Goal: Information Seeking & Learning: Understand process/instructions

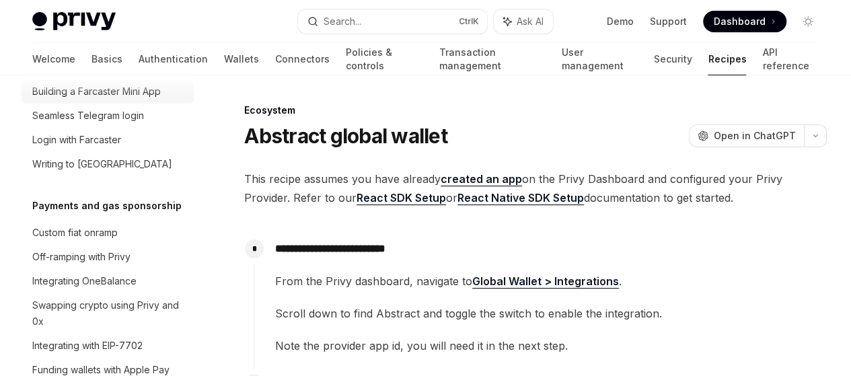
click at [153, 104] on link "Building a Farcaster Mini App" at bounding box center [108, 91] width 172 height 24
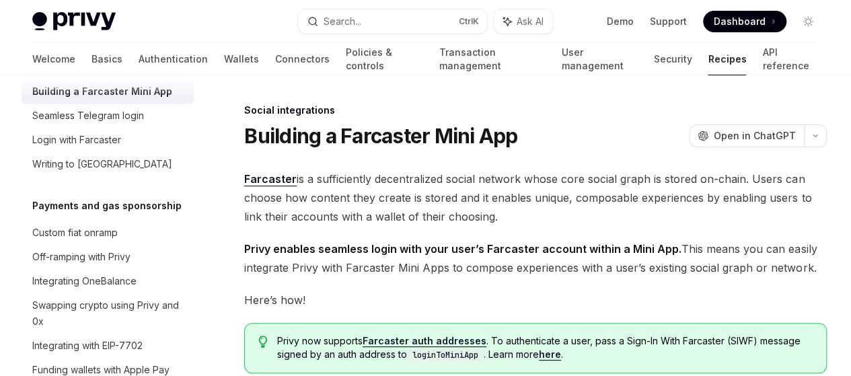
click at [153, 100] on div "Building a Farcaster Mini App" at bounding box center [102, 91] width 140 height 16
click at [359, 196] on span "Farcaster is a sufficiently decentralized social network whose core social grap…" at bounding box center [535, 198] width 583 height 57
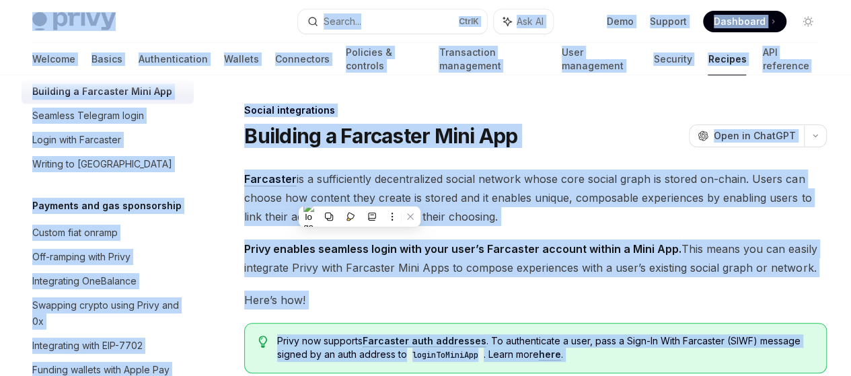
copy div "Privy Docs home page Search... Ctrl K Ask AI Demo Support Dashboard Dashboard S…"
click at [421, 226] on span "Farcaster is a sufficiently decentralized social network whose core social grap…" at bounding box center [535, 198] width 583 height 57
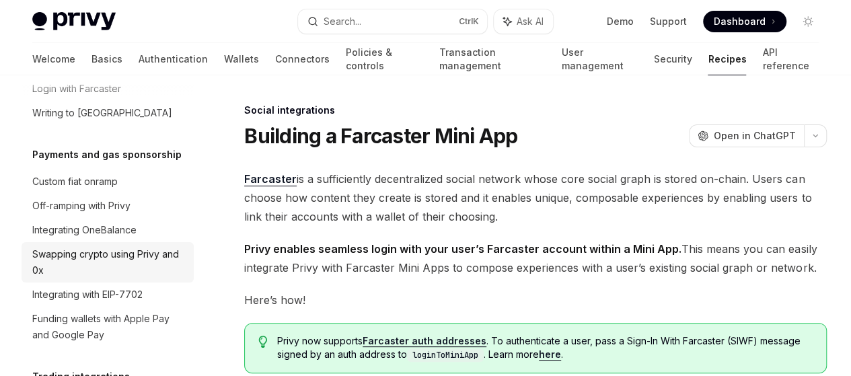
scroll to position [1113, 0]
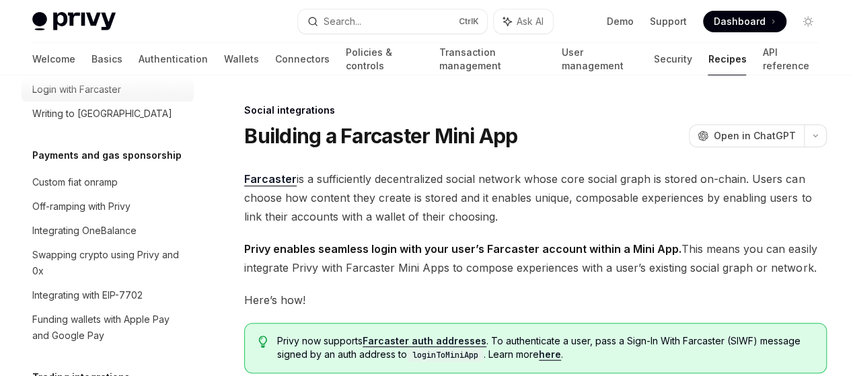
click at [124, 98] on div "Login with Farcaster" at bounding box center [108, 89] width 153 height 16
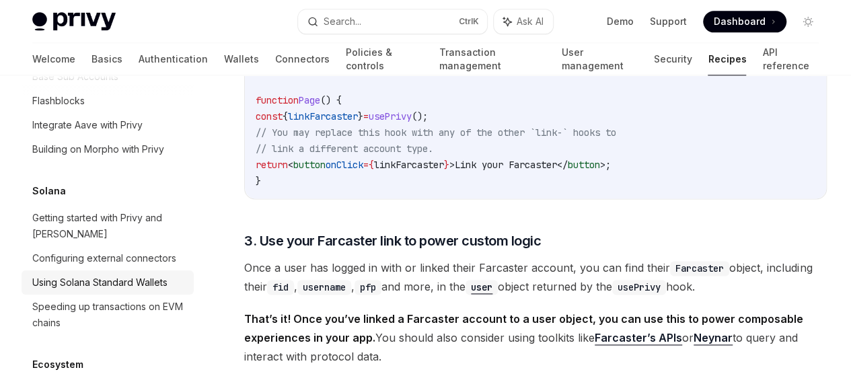
scroll to position [1870, 0]
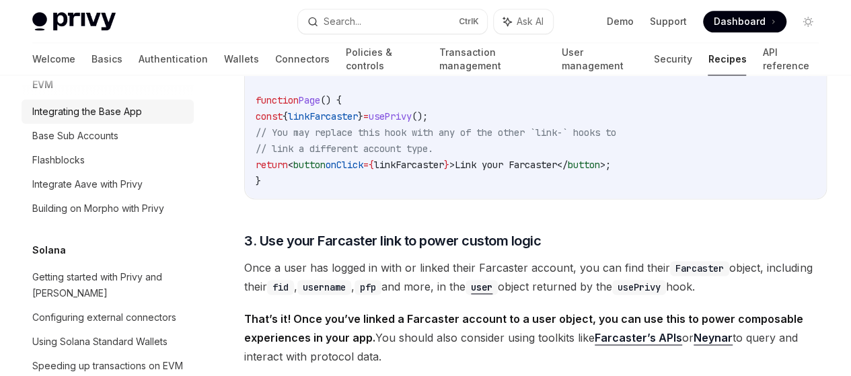
click at [126, 120] on div "Integrating the Base App" at bounding box center [87, 112] width 110 height 16
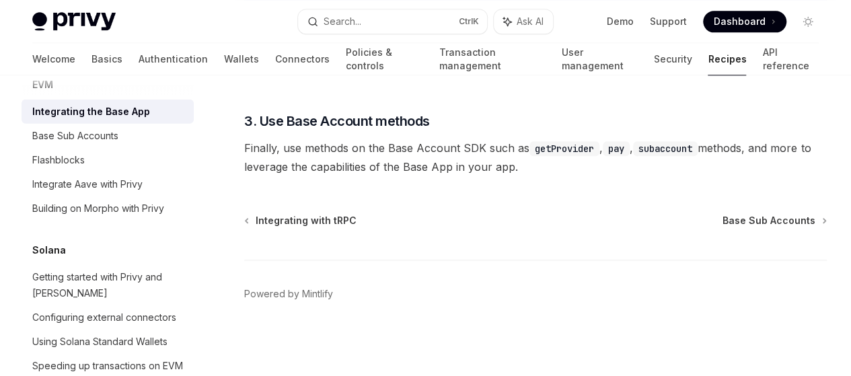
scroll to position [953, 0]
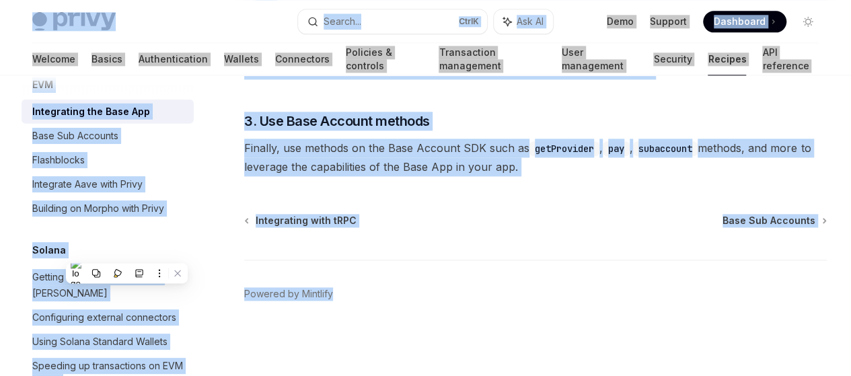
click at [400, 240] on div "Integrating with tRPC Base Sub Accounts Powered by [PERSON_NAME]" at bounding box center [535, 295] width 583 height 162
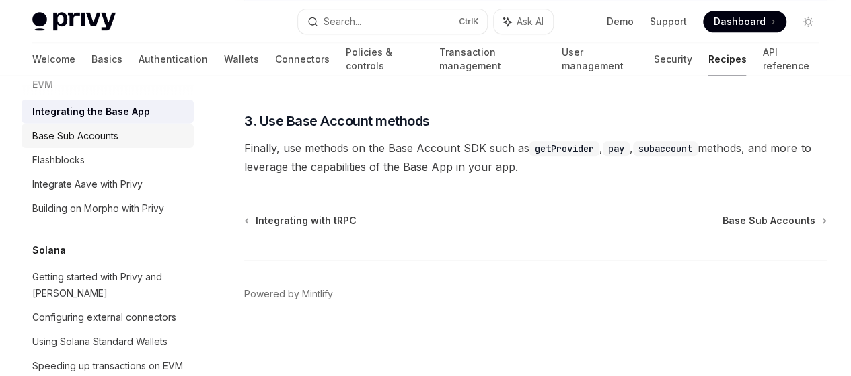
click at [139, 144] on div "Base Sub Accounts" at bounding box center [108, 136] width 153 height 16
click at [141, 144] on div "Base Sub Accounts" at bounding box center [108, 136] width 153 height 16
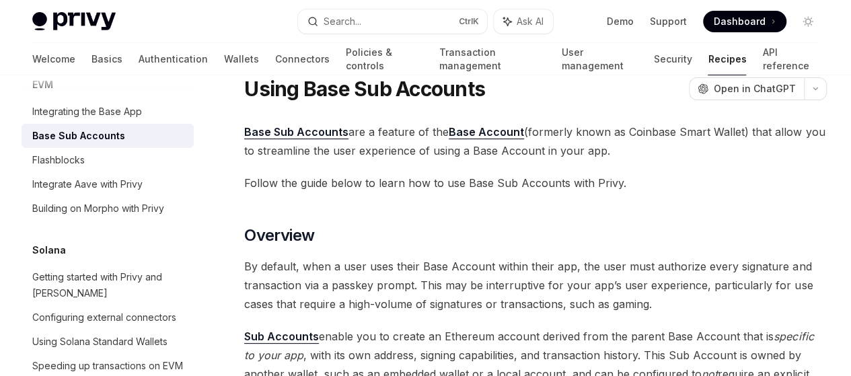
scroll to position [43, 0]
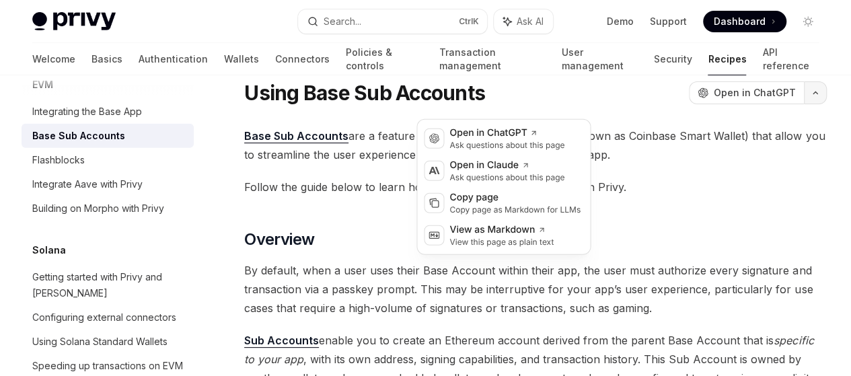
click at [804, 104] on button "button" at bounding box center [815, 92] width 23 height 23
click at [539, 199] on div "Copy page" at bounding box center [514, 197] width 131 height 13
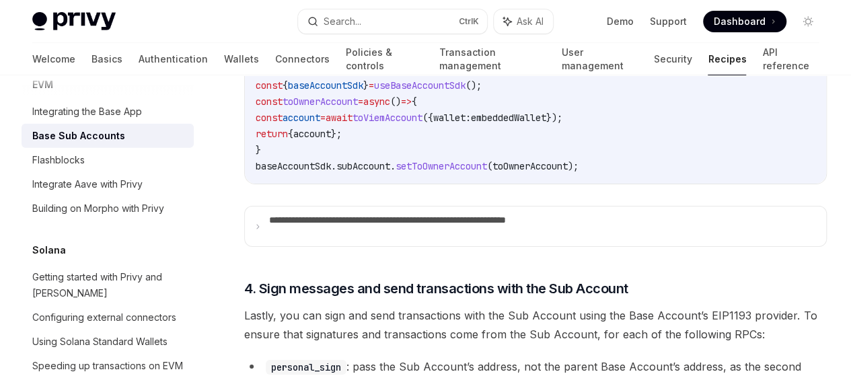
scroll to position [2557, 0]
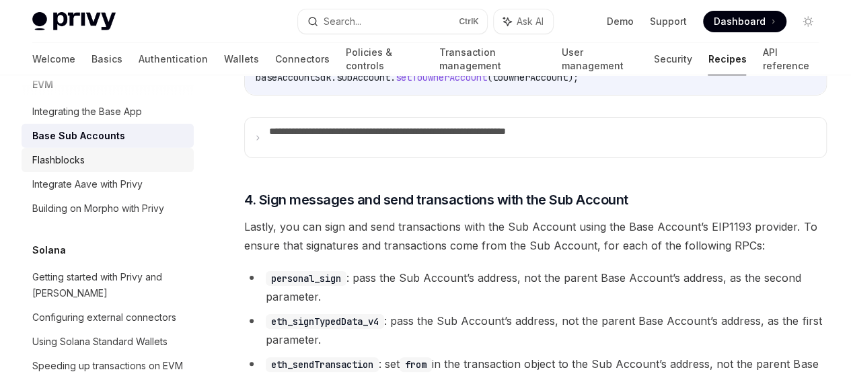
click at [143, 172] on link "Flashblocks" at bounding box center [108, 160] width 172 height 24
click at [112, 168] on div "Flashblocks" at bounding box center [108, 160] width 153 height 16
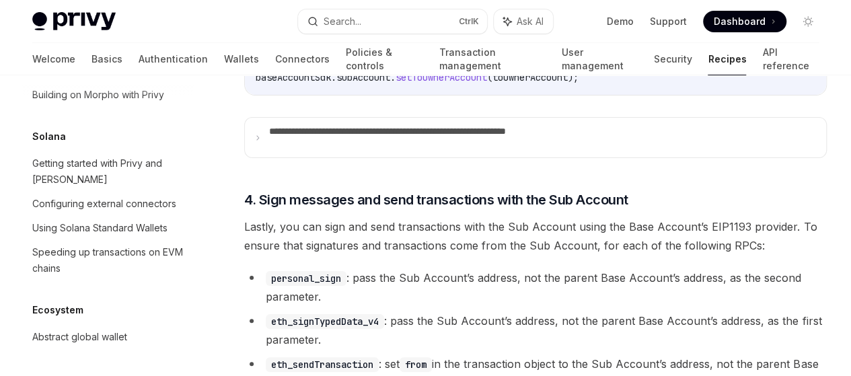
scroll to position [2080, 0]
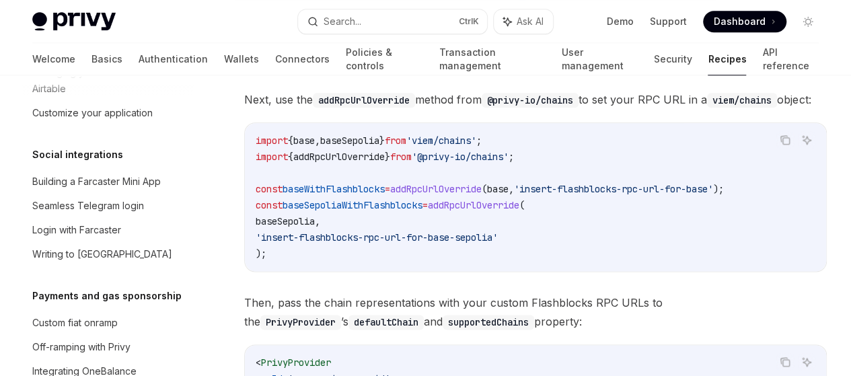
scroll to position [953, 0]
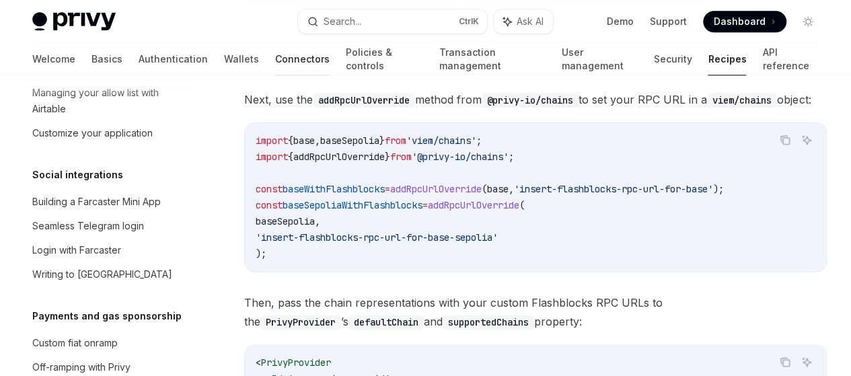
click at [275, 52] on link "Connectors" at bounding box center [302, 59] width 54 height 32
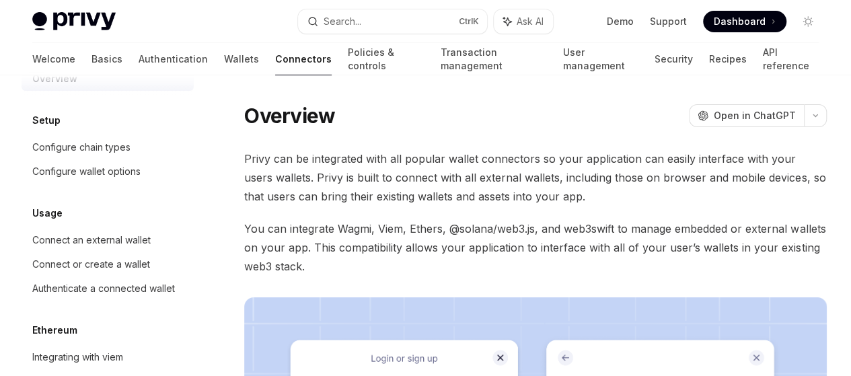
scroll to position [32, 0]
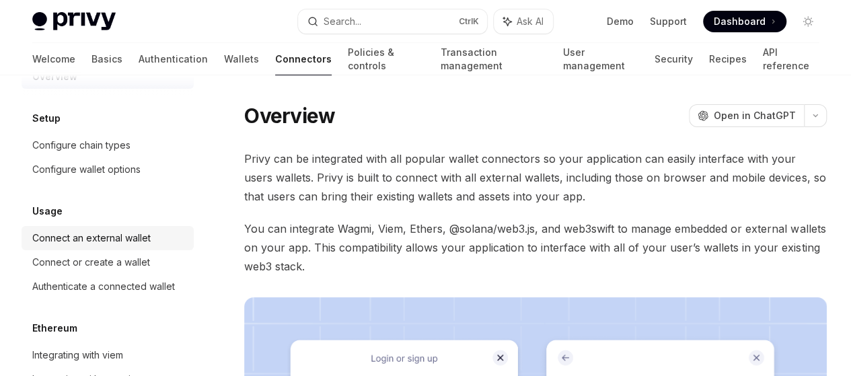
click at [83, 231] on div "Connect an external wallet" at bounding box center [91, 238] width 118 height 16
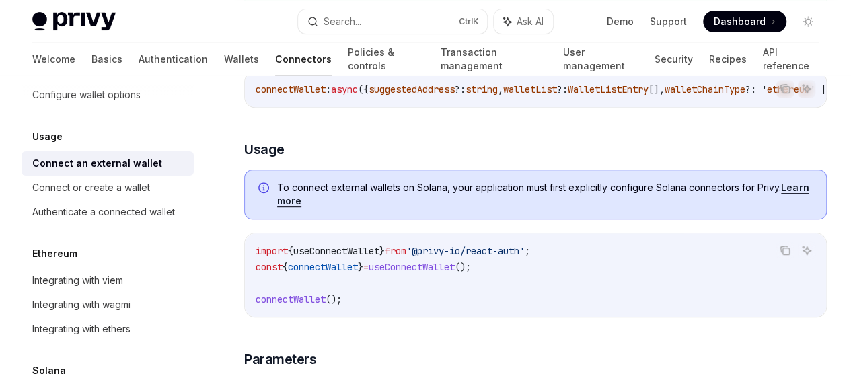
scroll to position [109, 0]
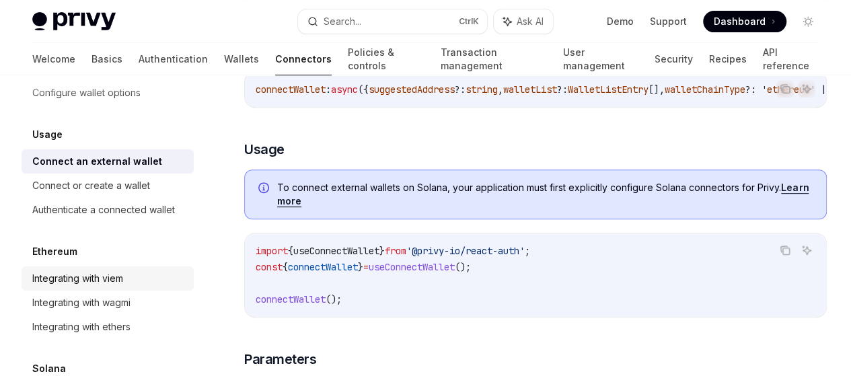
click at [126, 281] on div "Integrating with viem" at bounding box center [108, 278] width 153 height 16
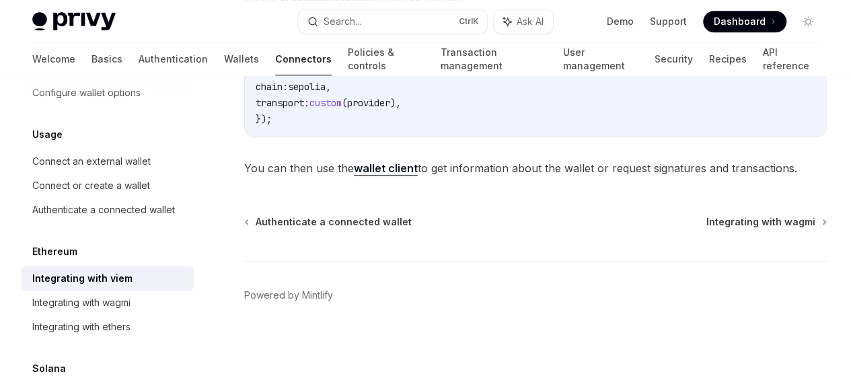
scroll to position [652, 0]
click at [153, 303] on div "Integrating with wagmi" at bounding box center [108, 303] width 153 height 16
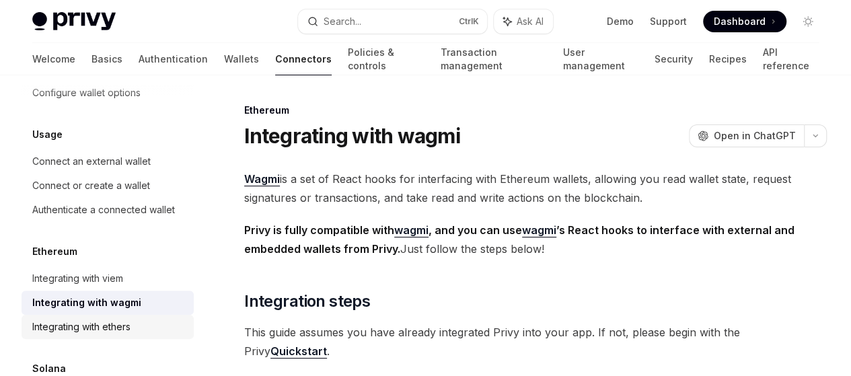
click at [140, 326] on div "Integrating with ethers" at bounding box center [108, 327] width 153 height 16
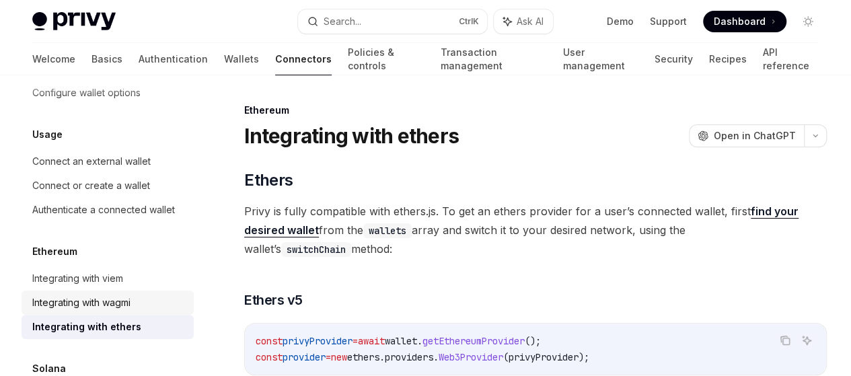
click at [137, 307] on div "Integrating with wagmi" at bounding box center [108, 303] width 153 height 16
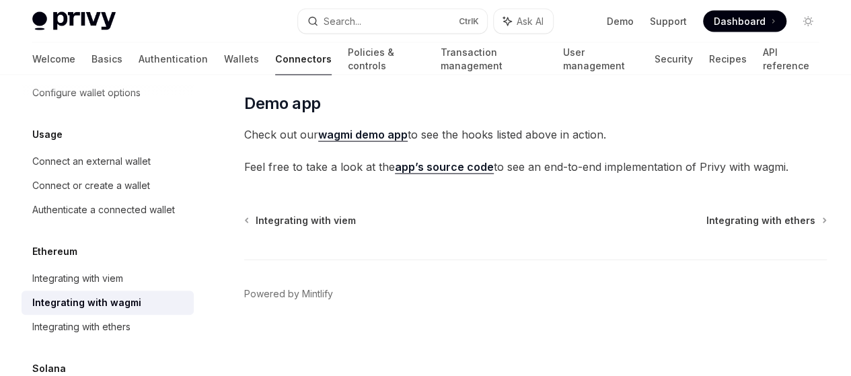
scroll to position [4424, 0]
click at [96, 326] on div "Integrating with ethers" at bounding box center [81, 327] width 98 height 16
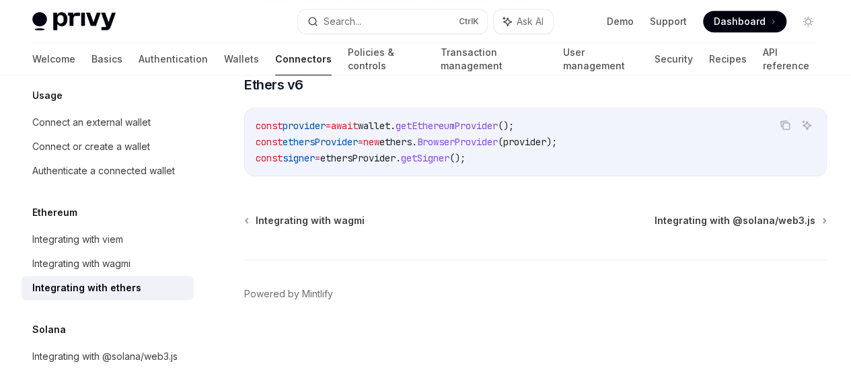
scroll to position [118, 0]
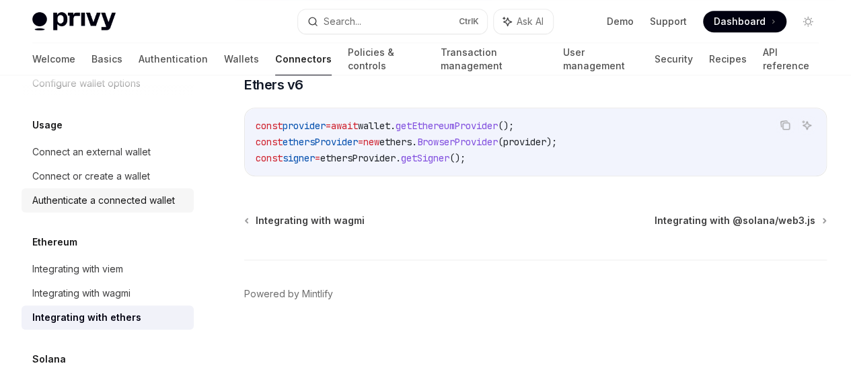
click at [163, 205] on div "Authenticate a connected wallet" at bounding box center [103, 200] width 143 height 16
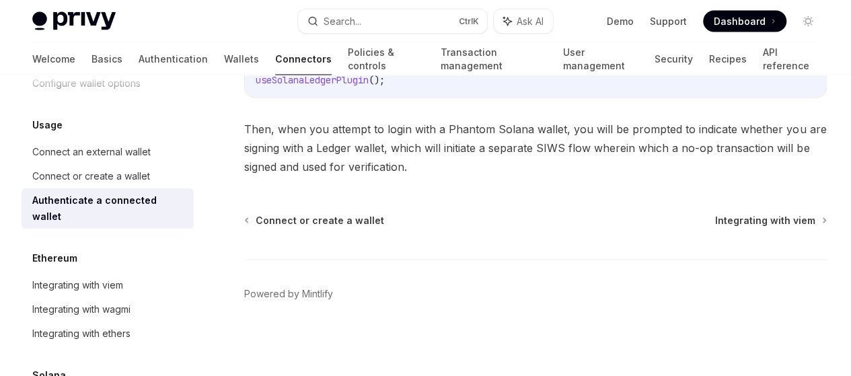
scroll to position [1482, 0]
click at [93, 180] on div "Connect or create a wallet" at bounding box center [91, 176] width 118 height 16
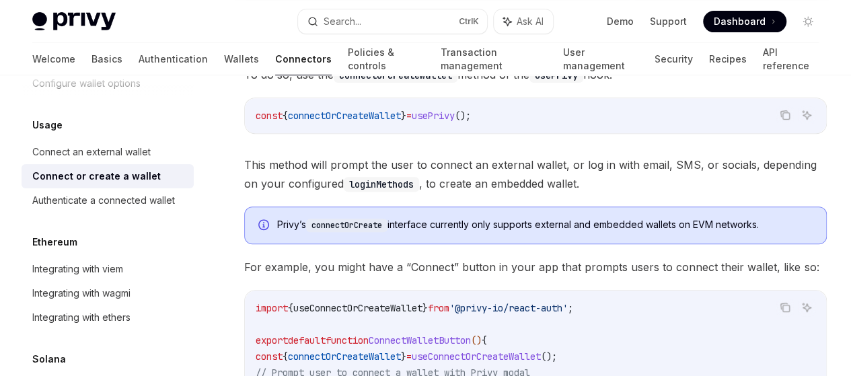
scroll to position [223, 0]
click at [156, 161] on link "Connect an external wallet" at bounding box center [108, 152] width 172 height 24
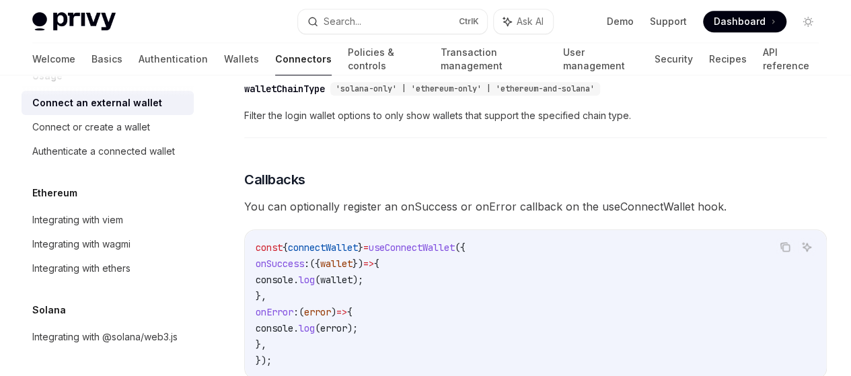
scroll to position [716, 0]
click at [275, 69] on div "​ walletList WalletListEntry[] A list of [wallet option] that you would like Pr…" at bounding box center [535, 37] width 583 height 64
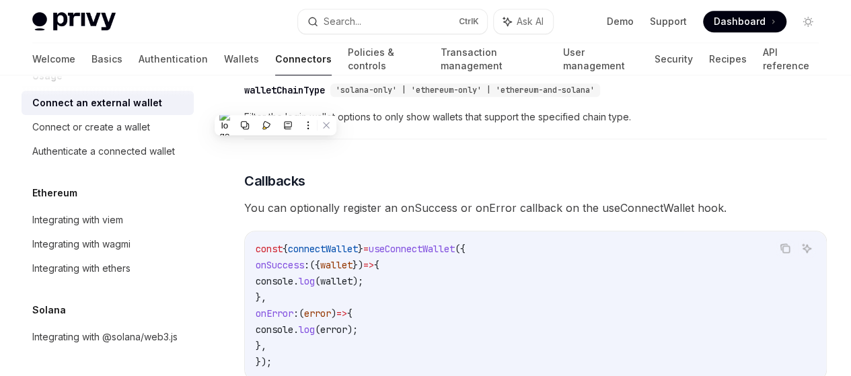
click at [275, 69] on div "​ walletList WalletListEntry[] A list of [wallet option] that you would like Pr…" at bounding box center [535, 37] width 583 height 64
copy div "walletList"
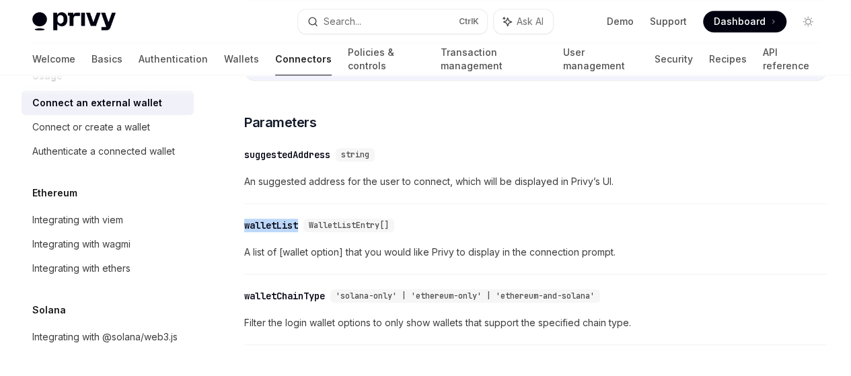
scroll to position [487, 0]
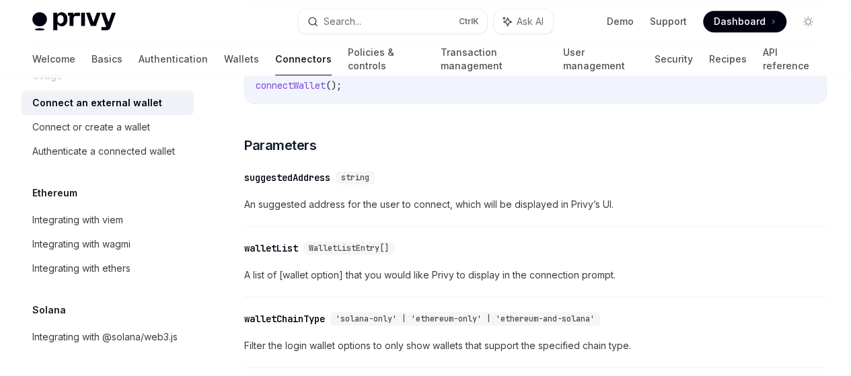
click at [299, 184] on div "suggestedAddress" at bounding box center [287, 177] width 86 height 13
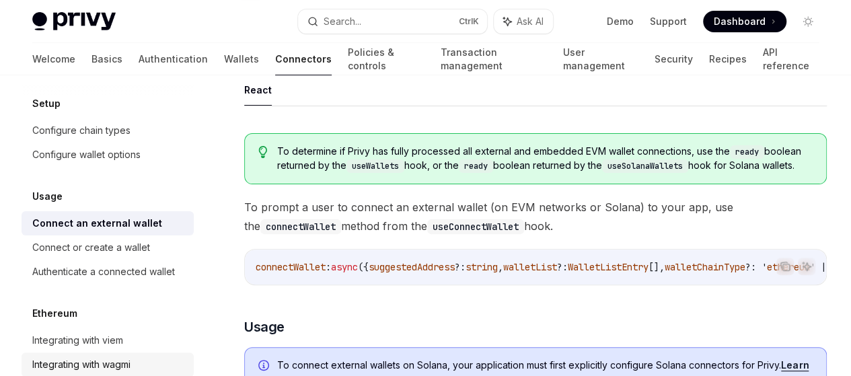
scroll to position [42, 0]
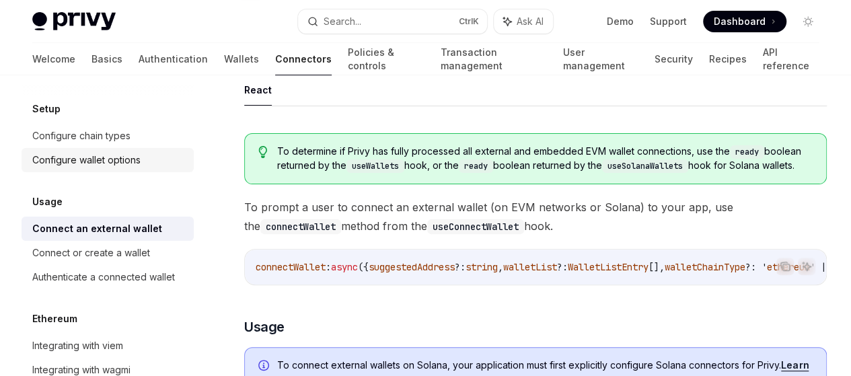
click at [126, 155] on div "Configure wallet options" at bounding box center [86, 160] width 108 height 16
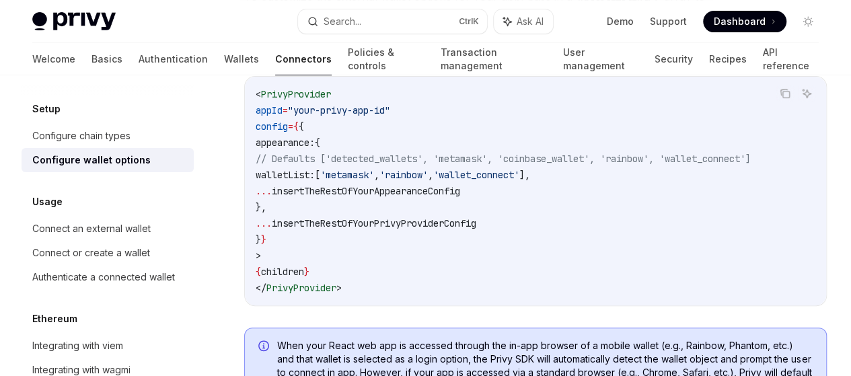
scroll to position [0, 122]
drag, startPoint x: 417, startPoint y: 252, endPoint x: 369, endPoint y: 275, distance: 53.3
click at [369, 275] on code "< PrivyProvider appId = "your-privy-app-id" config = { { appearance: { // Defau…" at bounding box center [536, 191] width 560 height 210
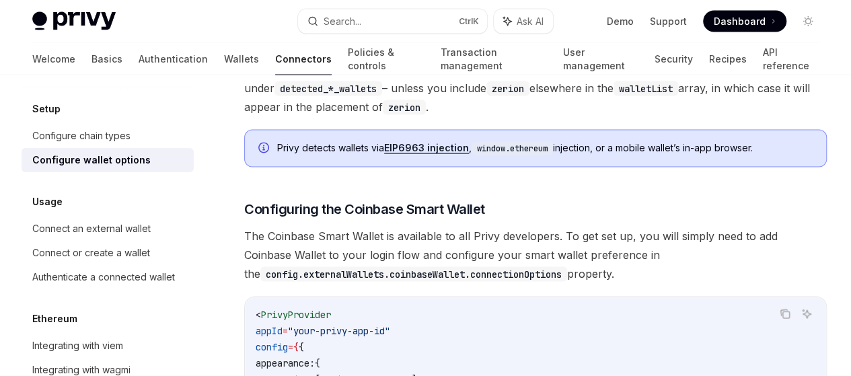
scroll to position [1290, 0]
drag, startPoint x: 369, startPoint y: 275, endPoint x: 302, endPoint y: 252, distance: 70.2
click at [486, 96] on code "zerion" at bounding box center [507, 88] width 43 height 15
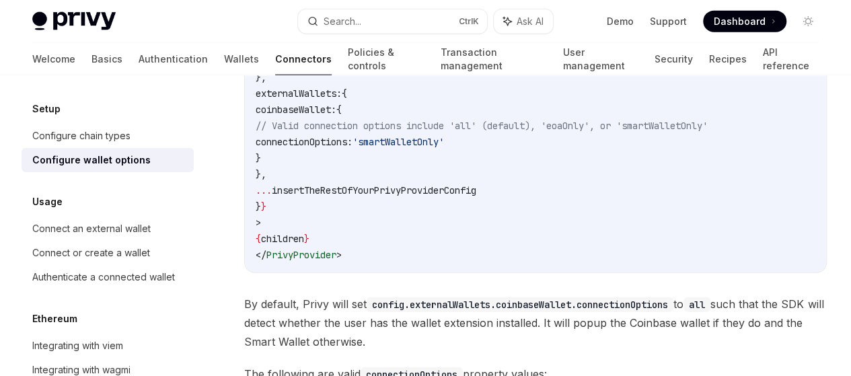
scroll to position [1628, 0]
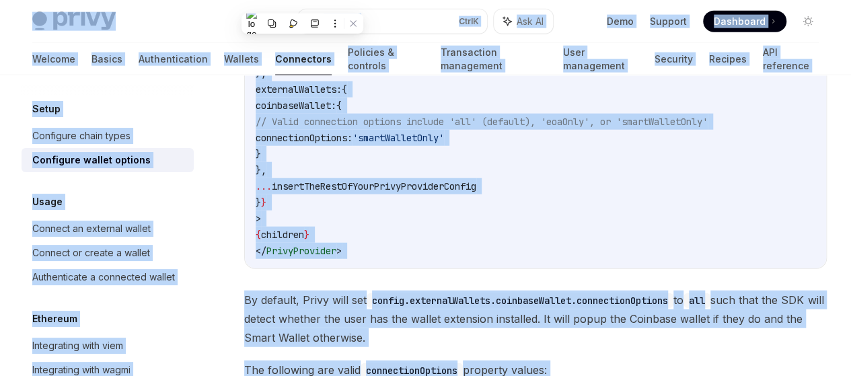
copy div "Privy Docs home page Search... Ctrl K Ask AI Demo Support Dashboard Dashboard S…"
click at [153, 233] on div "Connect an external wallet" at bounding box center [108, 229] width 153 height 16
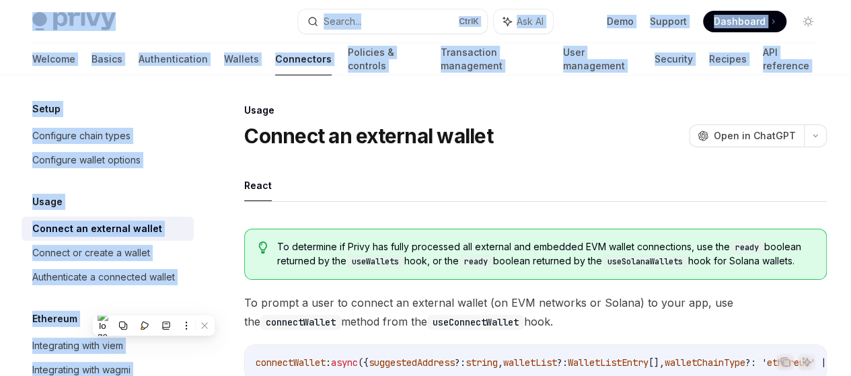
click at [527, 202] on ul "React" at bounding box center [535, 186] width 583 height 32
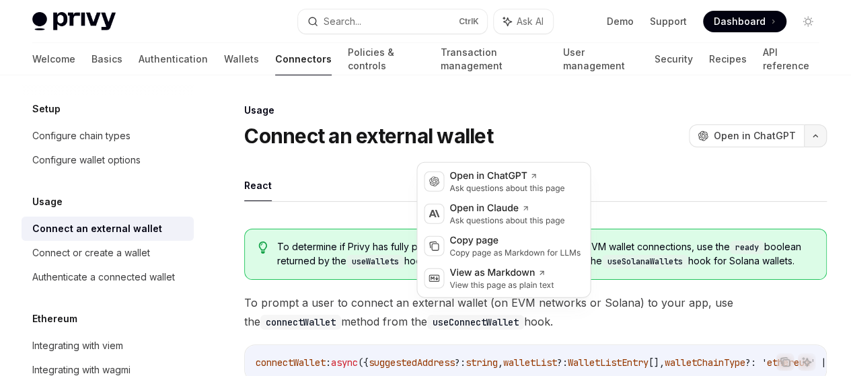
click at [804, 147] on button "button" at bounding box center [815, 135] width 23 height 23
click at [519, 248] on div "Copy page as Markdown for LLMs" at bounding box center [514, 253] width 131 height 11
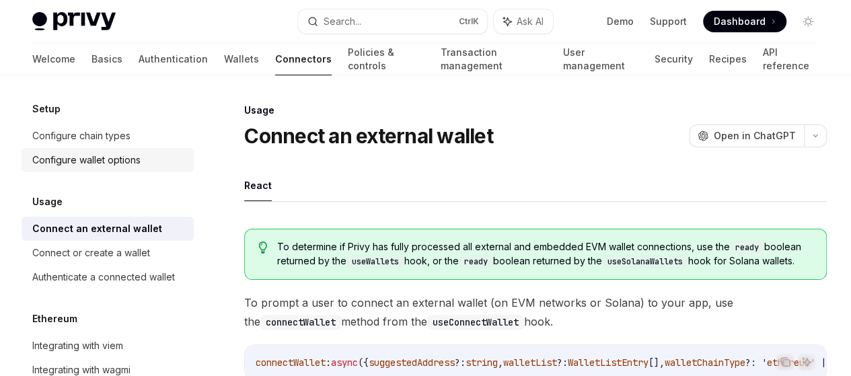
click at [151, 157] on div "Configure wallet options" at bounding box center [108, 160] width 153 height 16
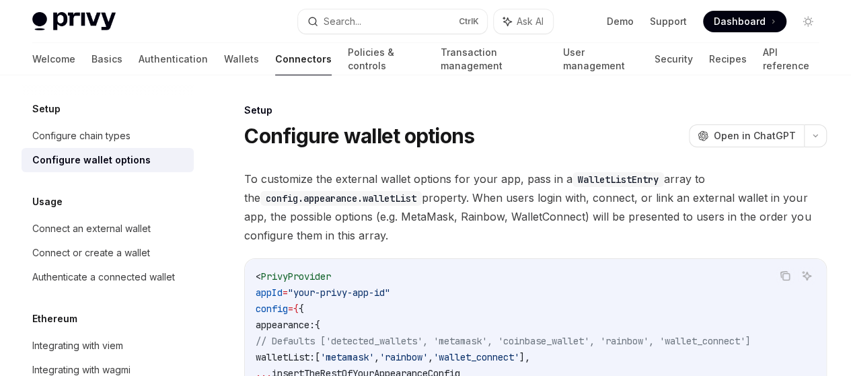
click at [151, 157] on div "Configure wallet options" at bounding box center [108, 160] width 153 height 16
type textarea "*"
